Goal: Task Accomplishment & Management: Manage account settings

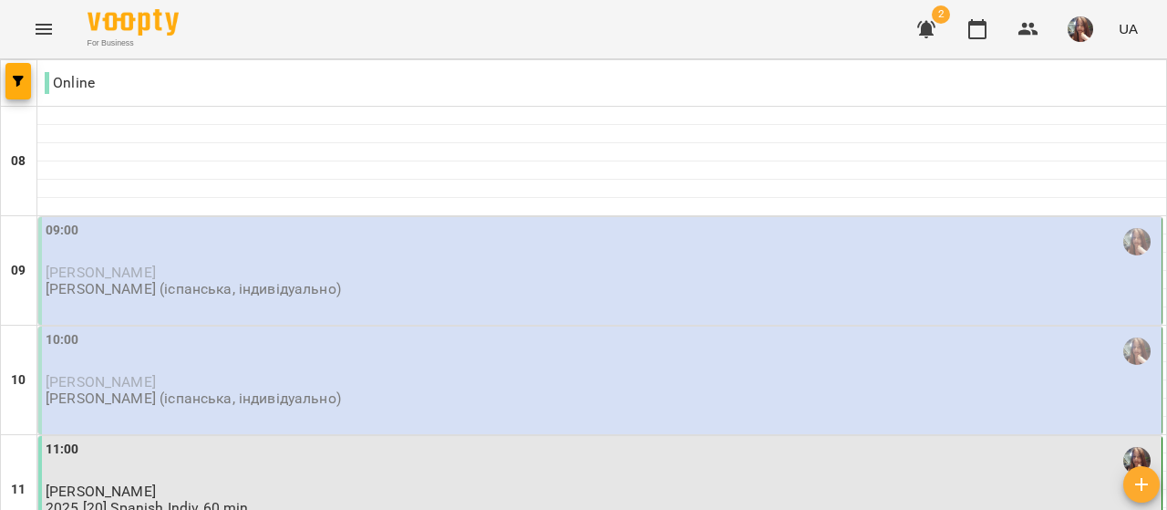
scroll to position [182, 0]
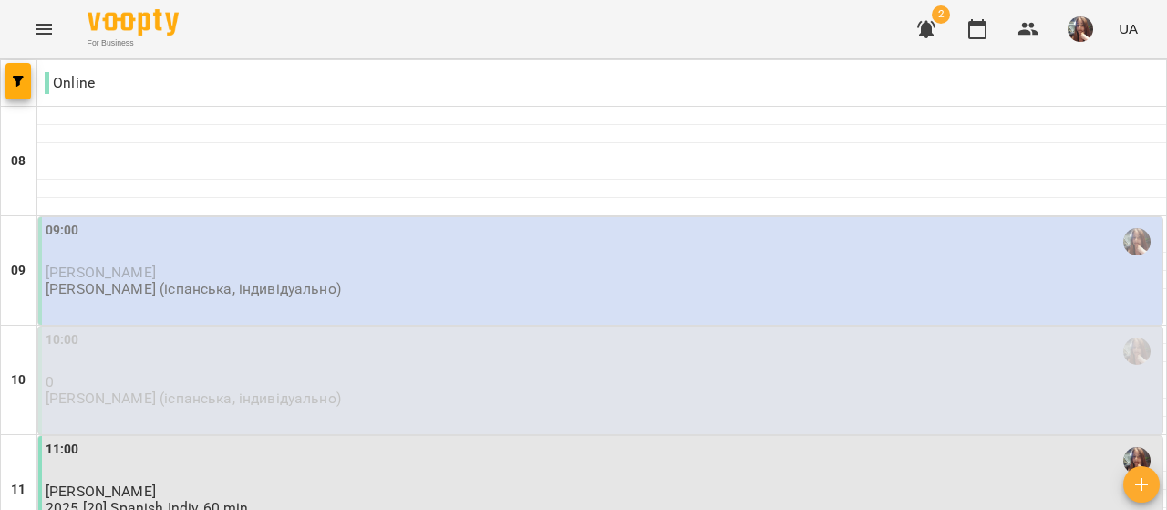
click at [285, 249] on div "09:00" at bounding box center [602, 242] width 1112 height 42
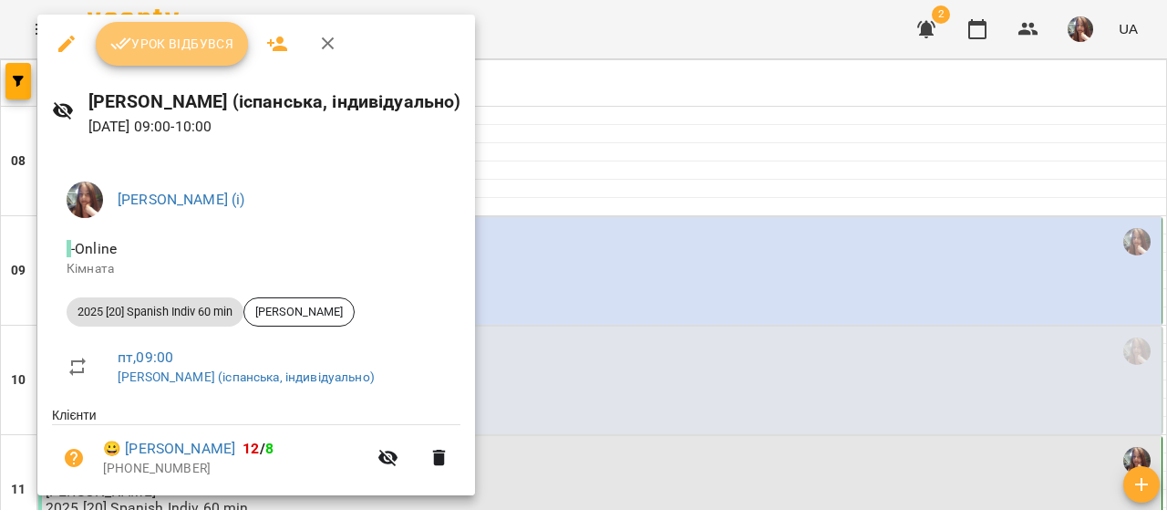
click at [197, 50] on span "Урок відбувся" at bounding box center [172, 44] width 124 height 22
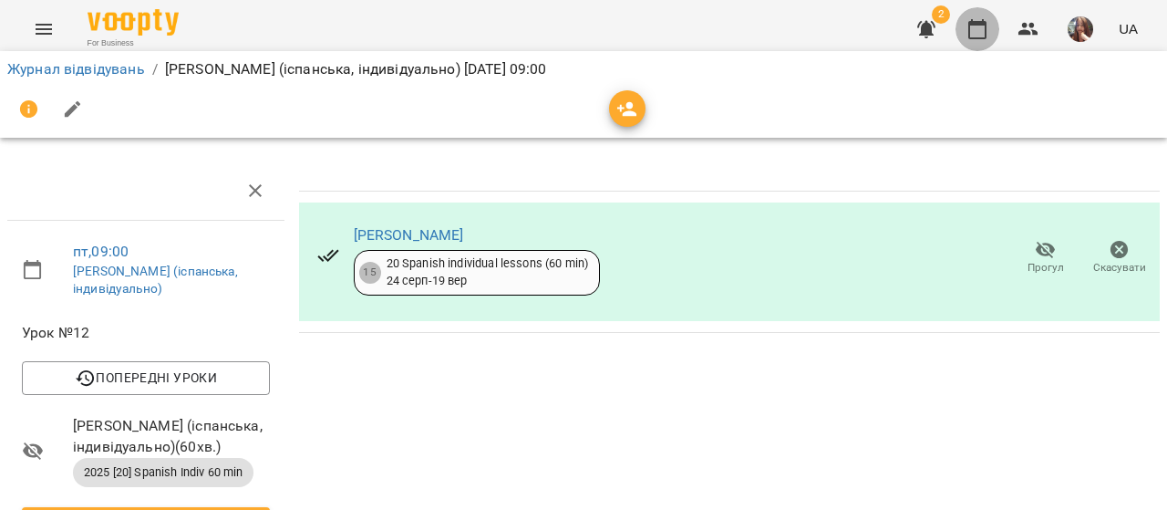
click at [975, 28] on icon "button" at bounding box center [978, 29] width 22 height 22
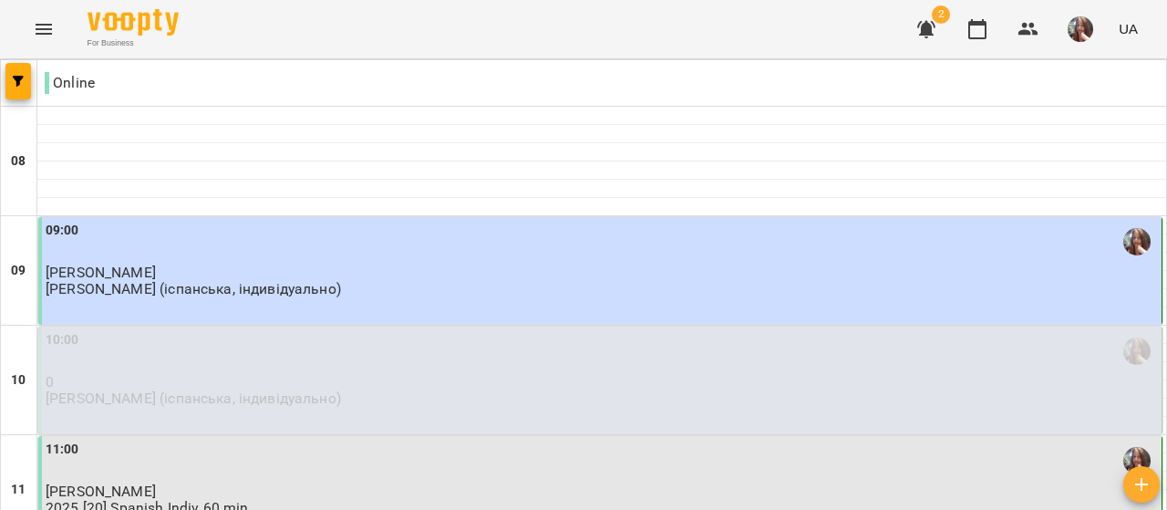
scroll to position [274, 0]
click at [290, 326] on div "10:00 0 Михайлик Альона (іспанська, індивідуально)" at bounding box center [600, 380] width 1124 height 108
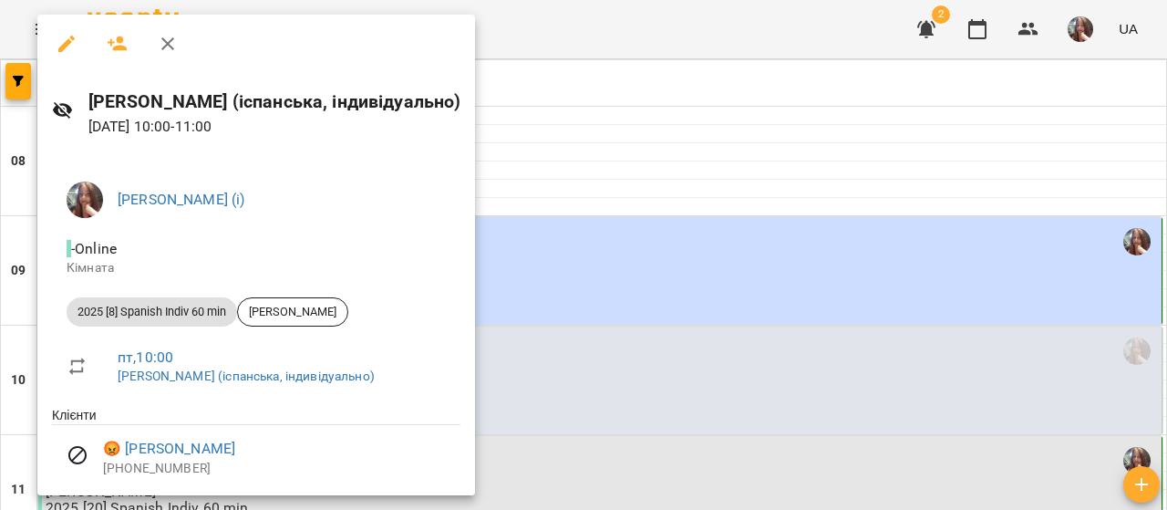
click at [584, 167] on div at bounding box center [583, 255] width 1167 height 510
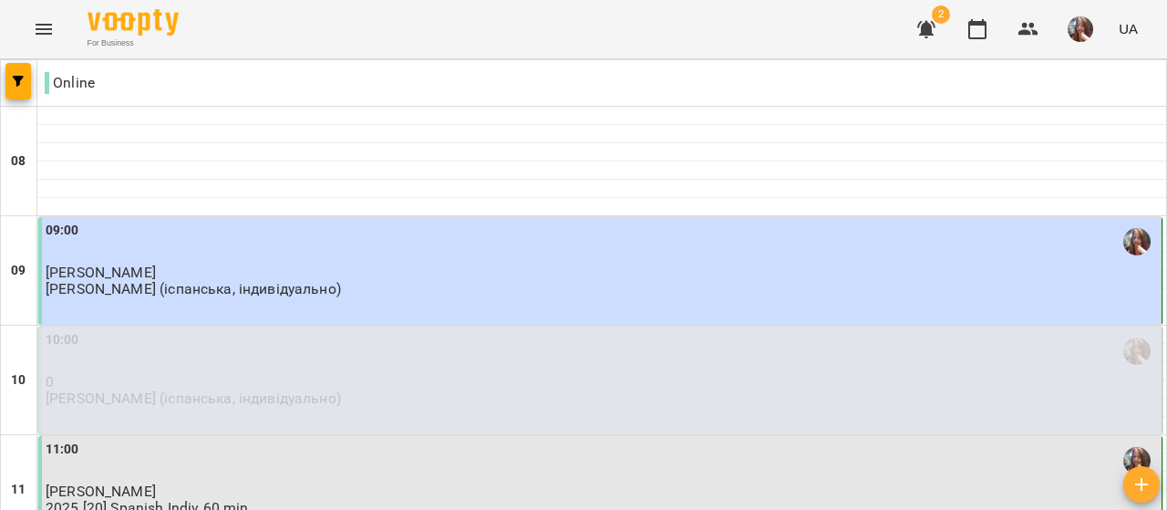
scroll to position [82, 0]
